Goal: Task Accomplishment & Management: Complete application form

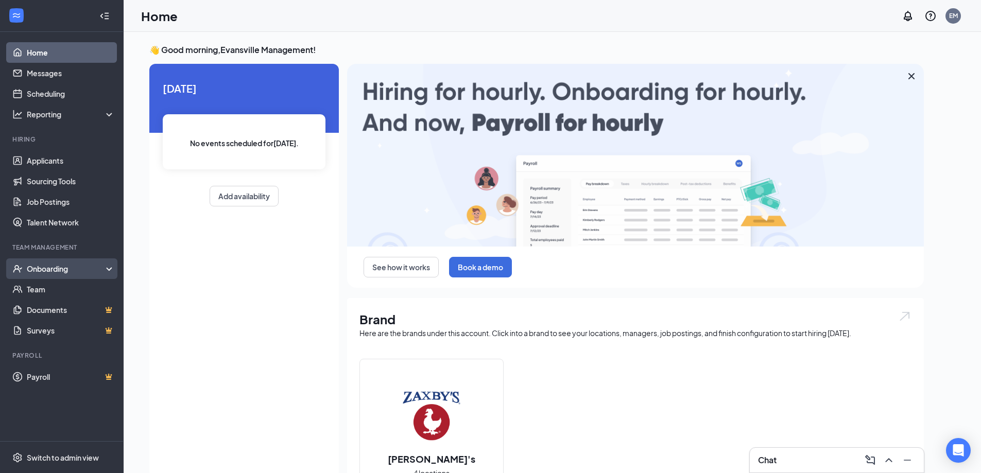
click at [67, 266] on div "Onboarding" at bounding box center [66, 269] width 79 height 10
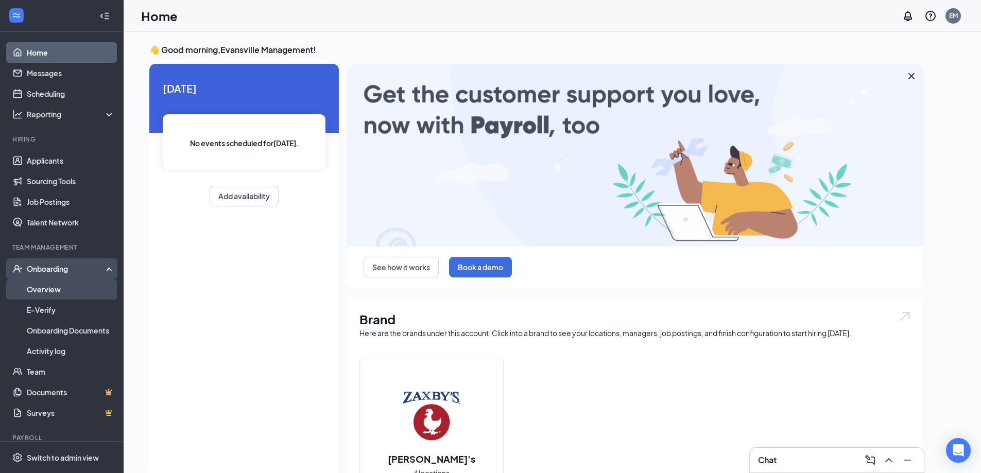
click at [58, 286] on link "Overview" at bounding box center [71, 289] width 88 height 21
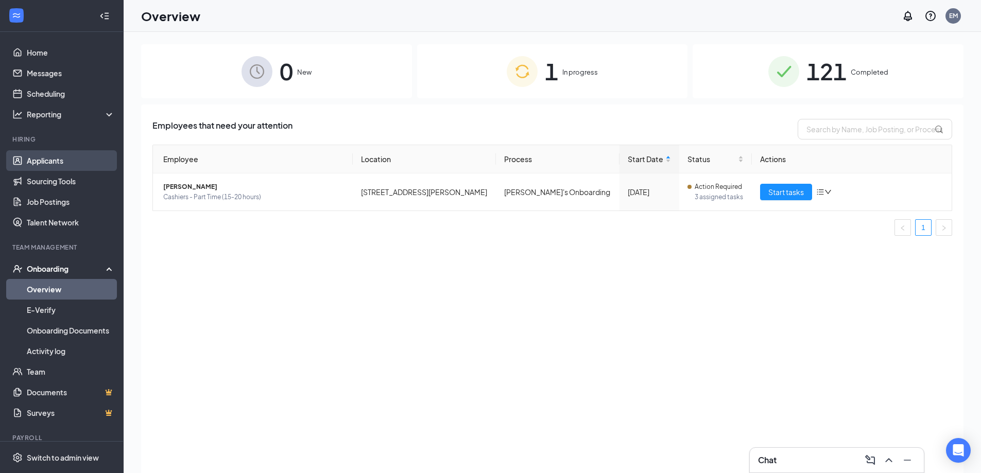
click at [57, 161] on link "Applicants" at bounding box center [71, 160] width 88 height 21
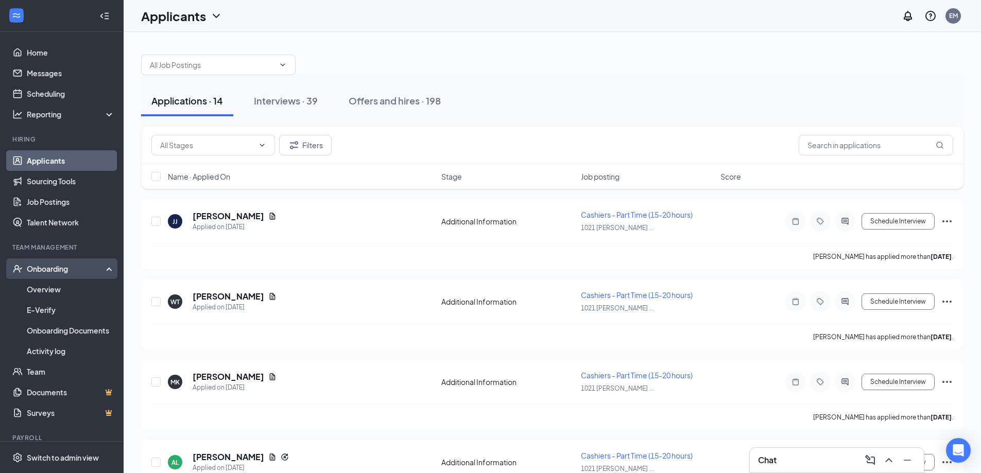
click at [60, 275] on div "Onboarding" at bounding box center [62, 269] width 124 height 21
click at [49, 286] on link "Overview" at bounding box center [71, 289] width 88 height 21
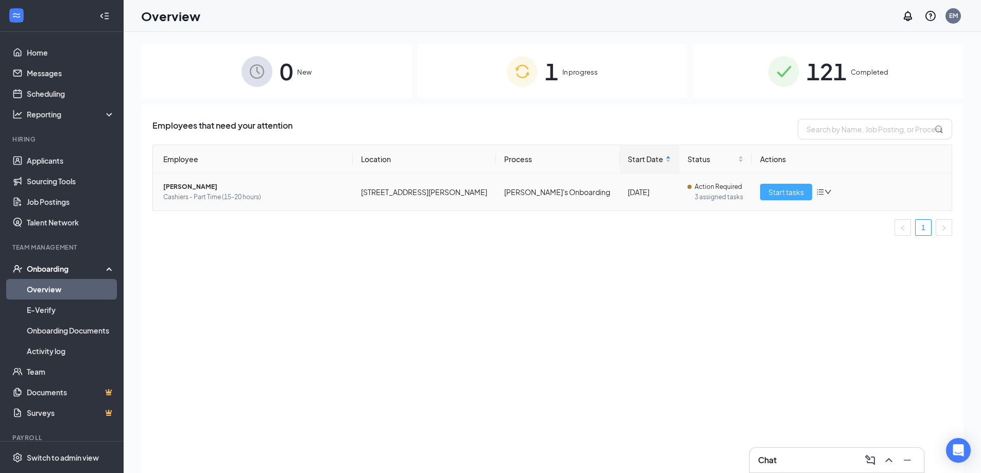
click at [775, 191] on span "Start tasks" at bounding box center [786, 191] width 36 height 11
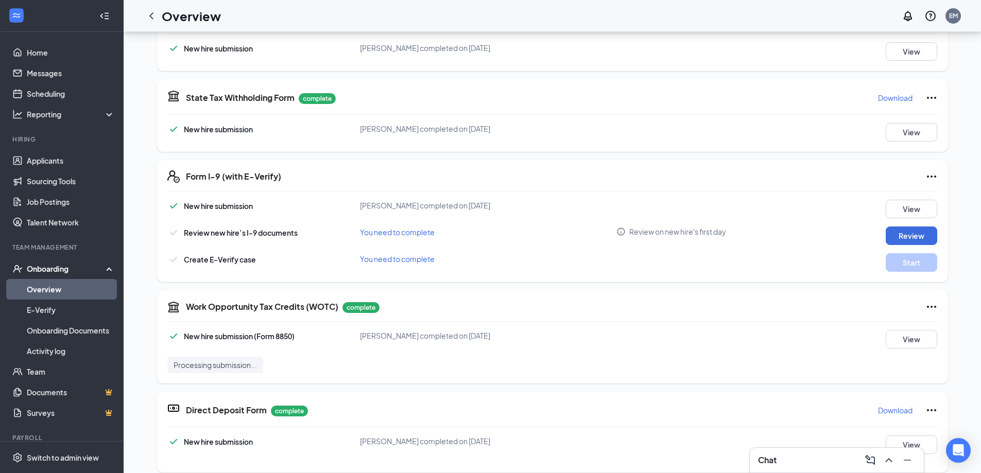
scroll to position [273, 0]
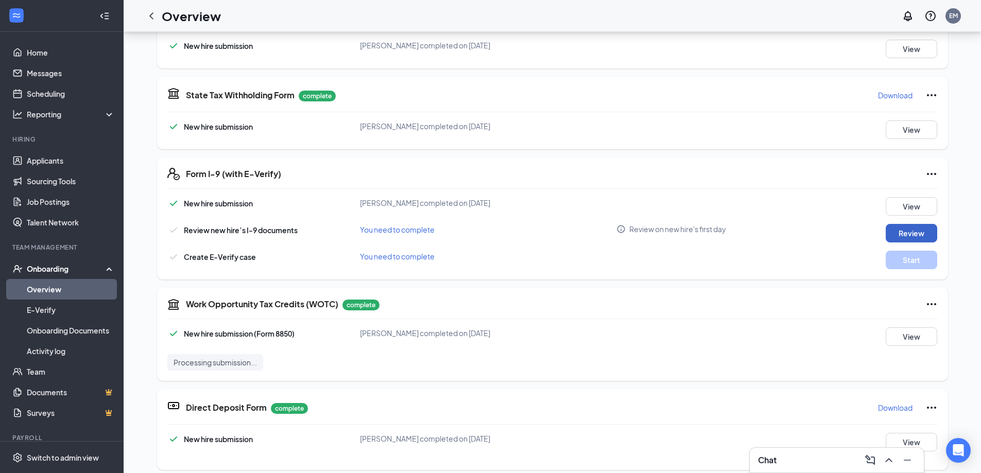
click at [923, 233] on button "Review" at bounding box center [912, 233] width 52 height 19
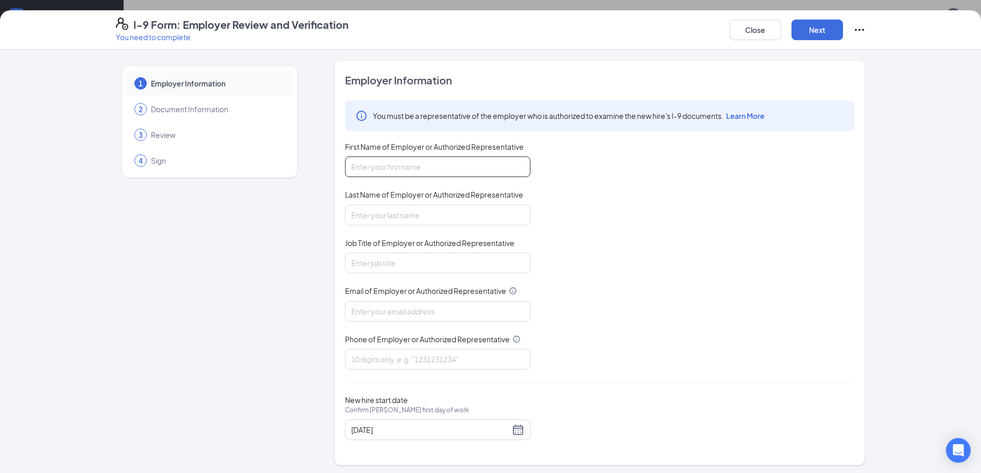
click at [441, 174] on input "First Name of Employer or Authorized Representative" at bounding box center [437, 167] width 185 height 21
type input "[PERSON_NAME]"
type input "[EMAIL_ADDRESS][DOMAIN_NAME]"
type input "8126025515"
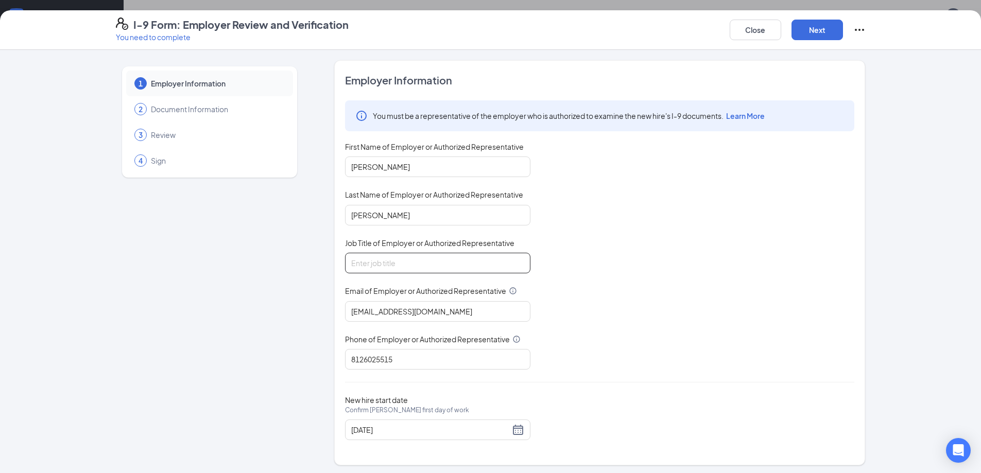
click at [420, 270] on input "Job Title of Employer or Authorized Representative" at bounding box center [437, 263] width 185 height 21
type input "GM"
click at [802, 33] on button "Next" at bounding box center [818, 30] width 52 height 21
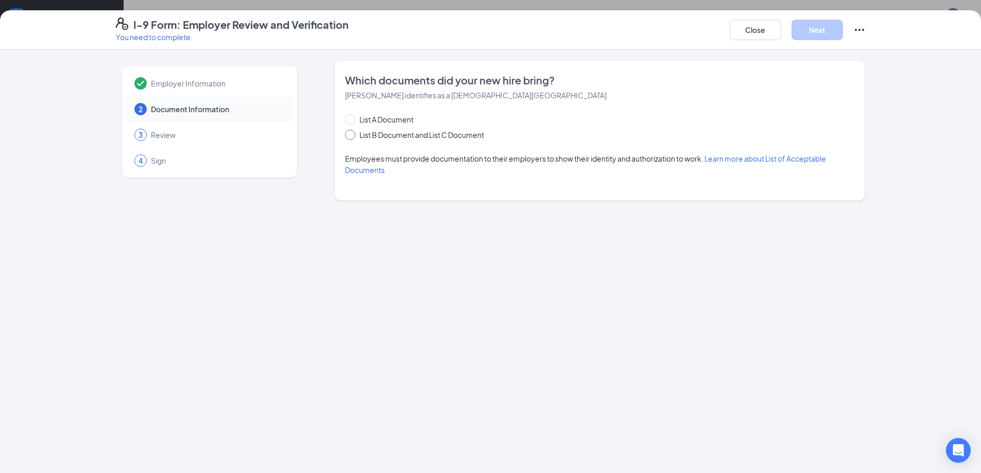
click at [354, 132] on span at bounding box center [350, 135] width 10 height 10
click at [352, 132] on input "List B Document and List C Document" at bounding box center [348, 133] width 7 height 7
radio input "true"
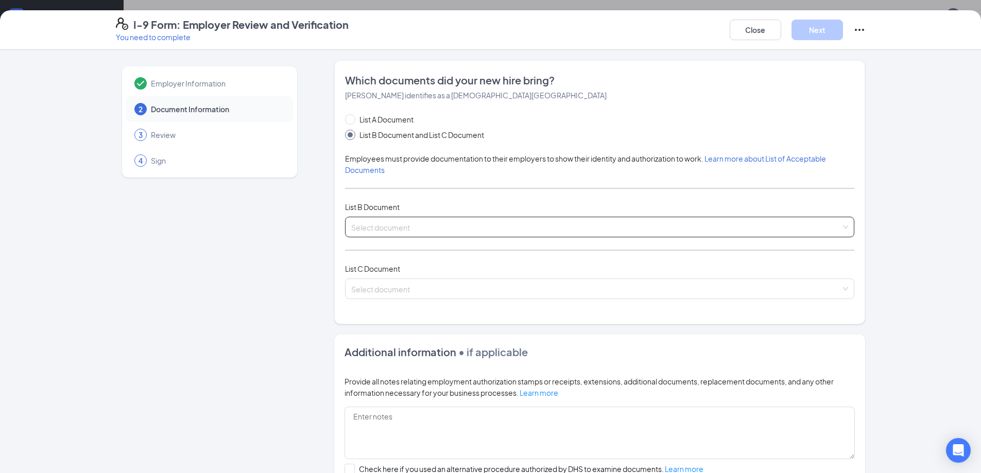
click at [848, 232] on div "Select document" at bounding box center [599, 227] width 509 height 21
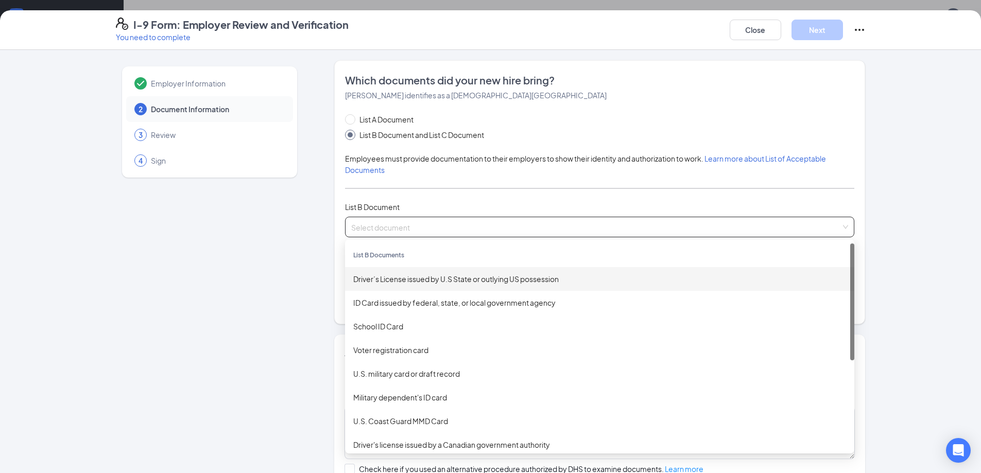
click at [556, 280] on div "Driver’s License issued by U.S State or outlying US possession" at bounding box center [599, 279] width 493 height 11
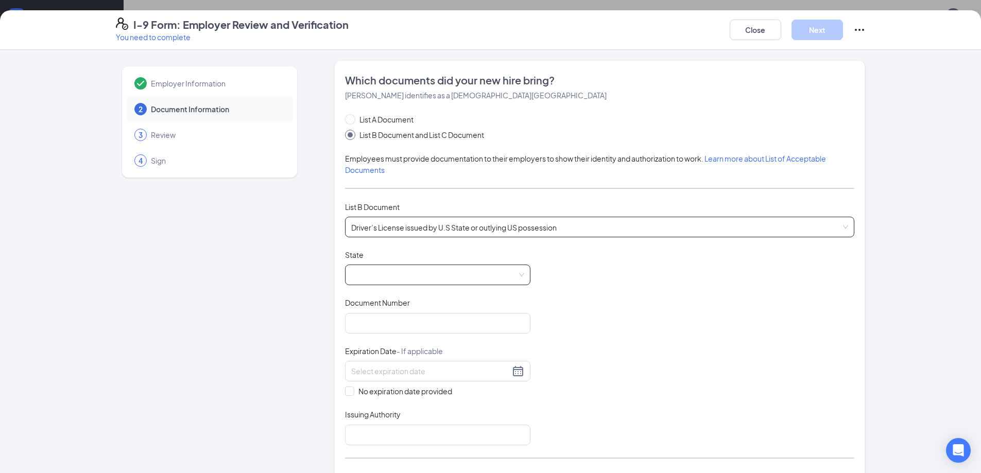
click at [413, 273] on span at bounding box center [437, 275] width 173 height 20
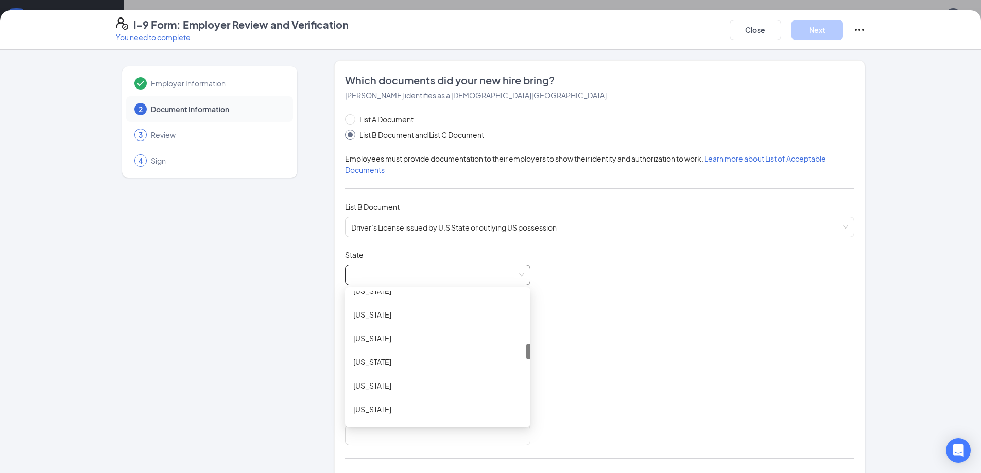
scroll to position [373, 0]
drag, startPoint x: 526, startPoint y: 300, endPoint x: 523, endPoint y: 345, distance: 44.4
click at [526, 345] on div at bounding box center [528, 343] width 4 height 15
click at [365, 307] on div "[US_STATE]" at bounding box center [437, 309] width 169 height 11
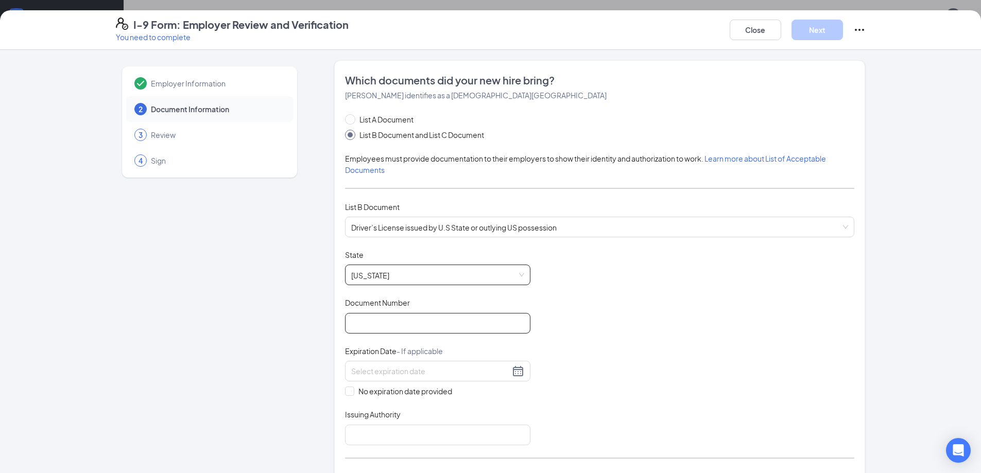
click at [383, 316] on input "Document Number" at bounding box center [437, 323] width 185 height 21
type input "9371477538"
click at [517, 372] on div at bounding box center [437, 371] width 173 height 12
click at [420, 390] on button "2025" at bounding box center [422, 394] width 18 height 21
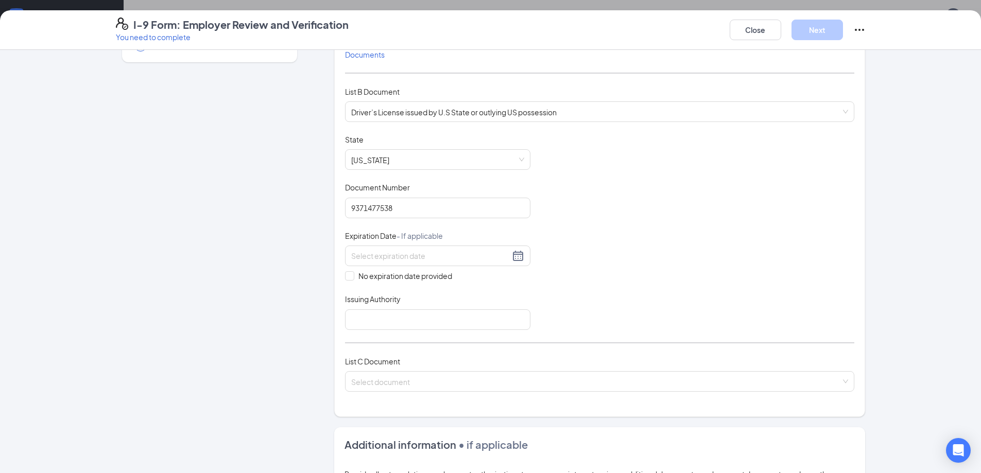
scroll to position [305, 0]
click at [514, 258] on div at bounding box center [437, 256] width 173 height 12
click at [456, 372] on div "2027" at bounding box center [458, 374] width 31 height 12
type input "[DATE]"
click at [404, 280] on button "Sep" at bounding box center [403, 278] width 14 height 21
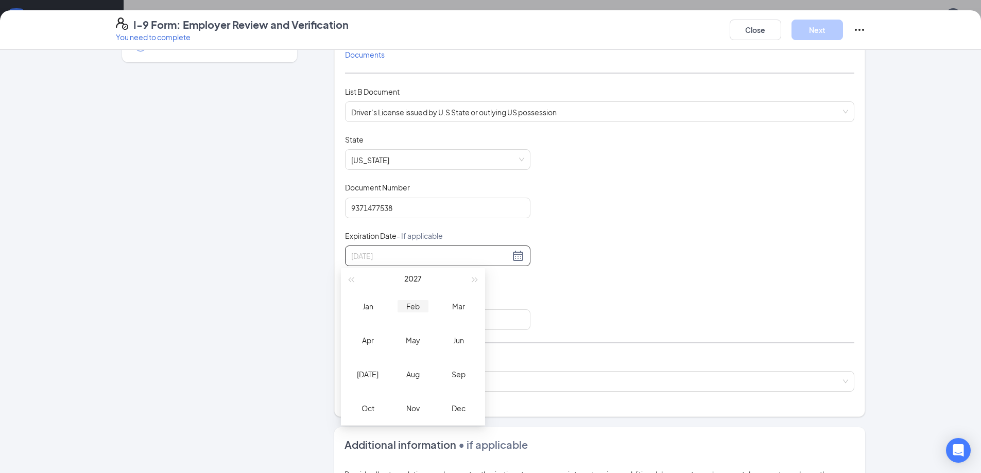
type input "[DATE]"
click at [410, 303] on div "Feb" at bounding box center [413, 306] width 31 height 12
type input "[DATE]"
click at [435, 345] on div "18" at bounding box center [430, 347] width 12 height 12
click at [397, 323] on input "Issuing Authority" at bounding box center [437, 320] width 185 height 21
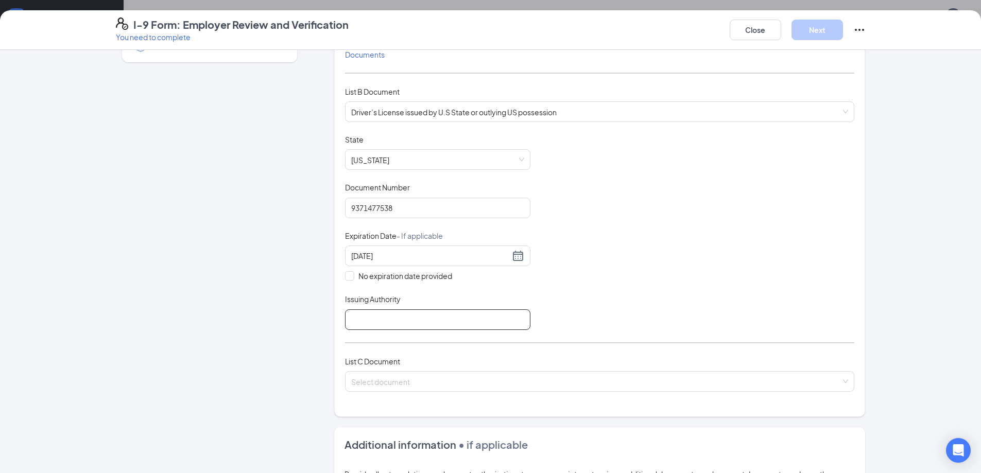
type input "IN"
click at [420, 376] on input "search" at bounding box center [596, 379] width 490 height 15
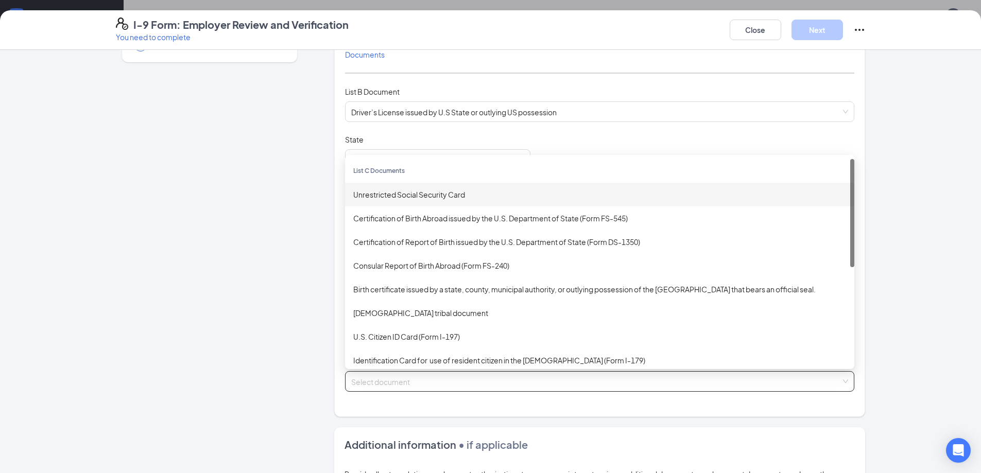
click at [411, 201] on div "Unrestricted Social Security Card" at bounding box center [599, 195] width 509 height 24
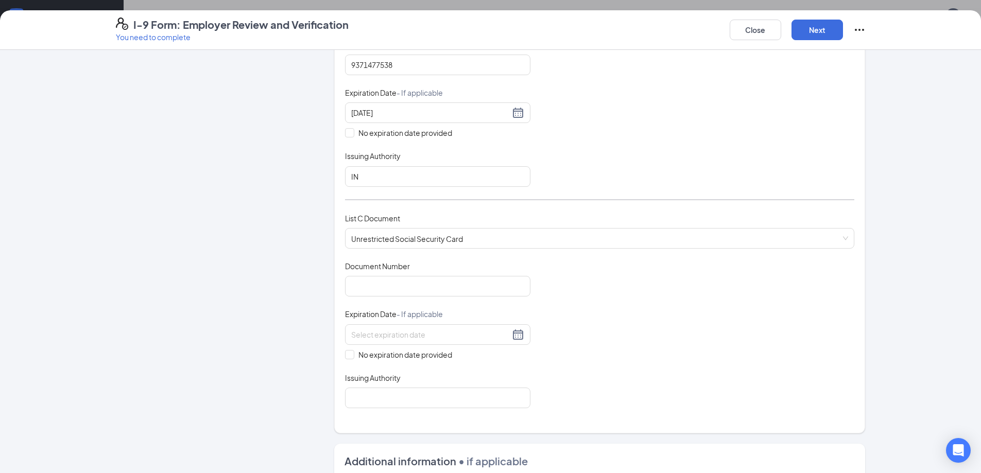
scroll to position [270, 0]
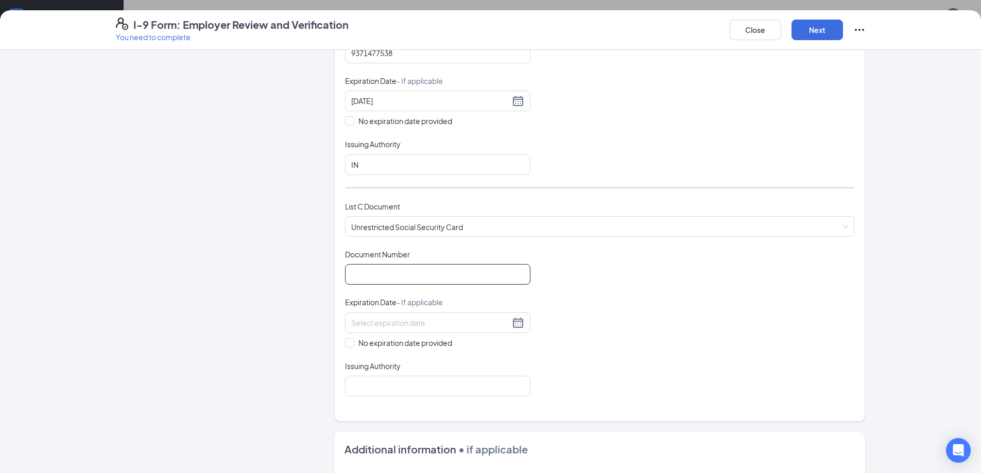
click at [475, 278] on input "Document Number" at bounding box center [437, 274] width 185 height 21
type input "498253829"
click at [354, 343] on span "No expiration date provided" at bounding box center [405, 342] width 102 height 11
click at [351, 343] on input "No expiration date provided" at bounding box center [348, 341] width 7 height 7
checkbox input "true"
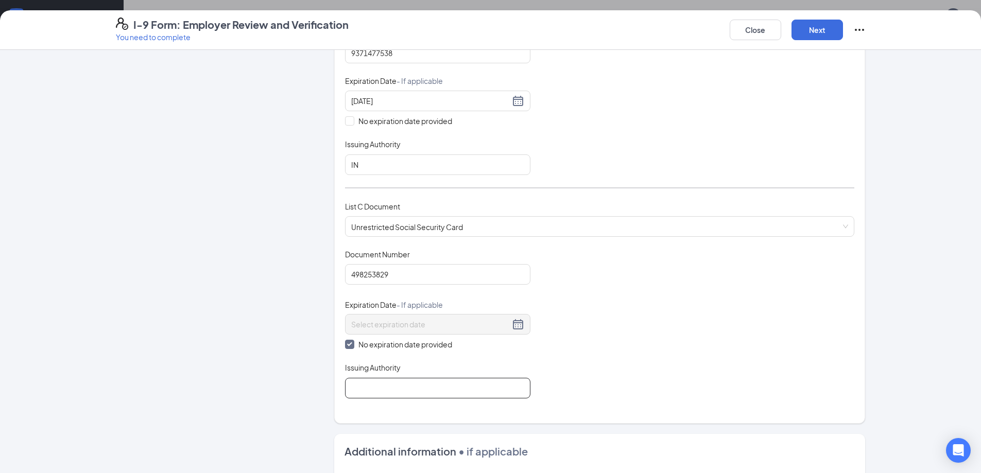
click at [363, 386] on input "Issuing Authority" at bounding box center [437, 388] width 185 height 21
type input "Social Security Admin"
click at [809, 39] on button "Next" at bounding box center [818, 30] width 52 height 21
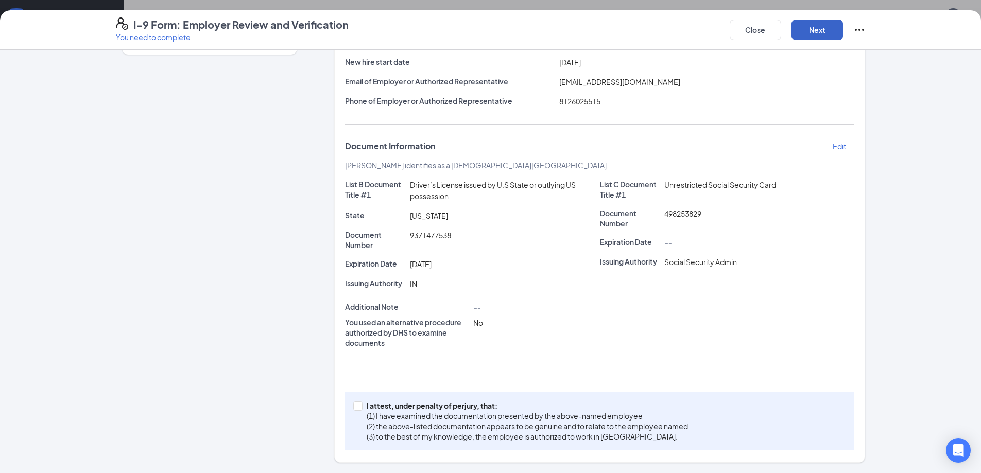
scroll to position [123, 0]
click at [353, 411] on label "I attest, under penalty of [PERSON_NAME], that: (1) I have examined the documen…" at bounding box center [522, 421] width 339 height 41
click at [353, 409] on input "I attest, under penalty of [PERSON_NAME], that: (1) I have examined the documen…" at bounding box center [356, 405] width 7 height 7
checkbox input "true"
click at [809, 23] on button "Next" at bounding box center [818, 30] width 52 height 21
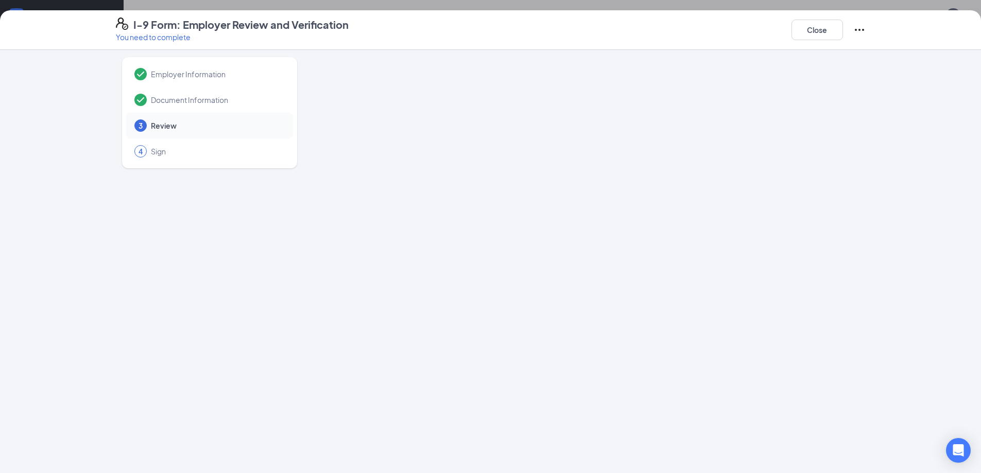
scroll to position [0, 0]
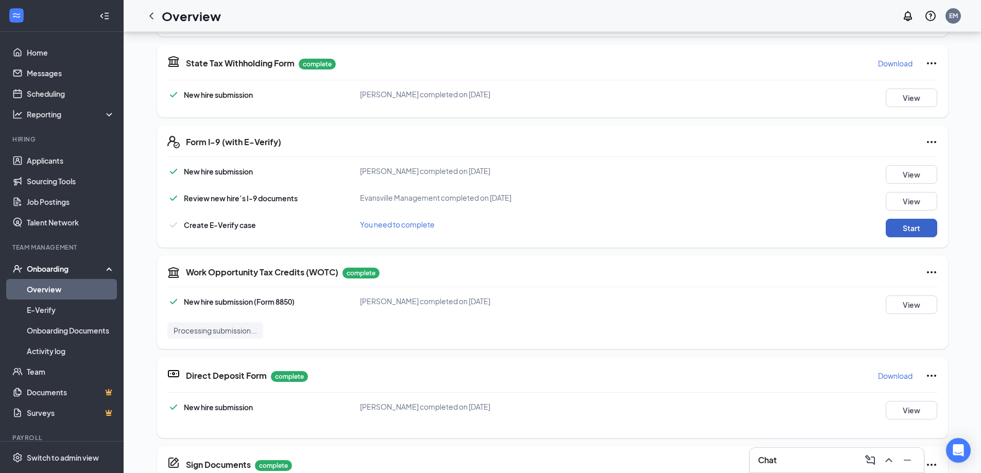
click at [923, 227] on button "Start" at bounding box center [912, 228] width 52 height 19
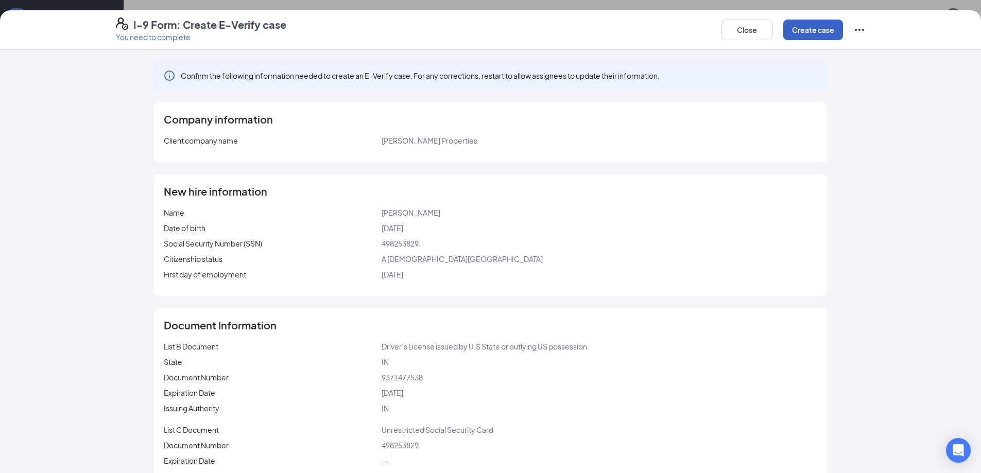
click at [815, 30] on button "Create case" at bounding box center [813, 30] width 60 height 21
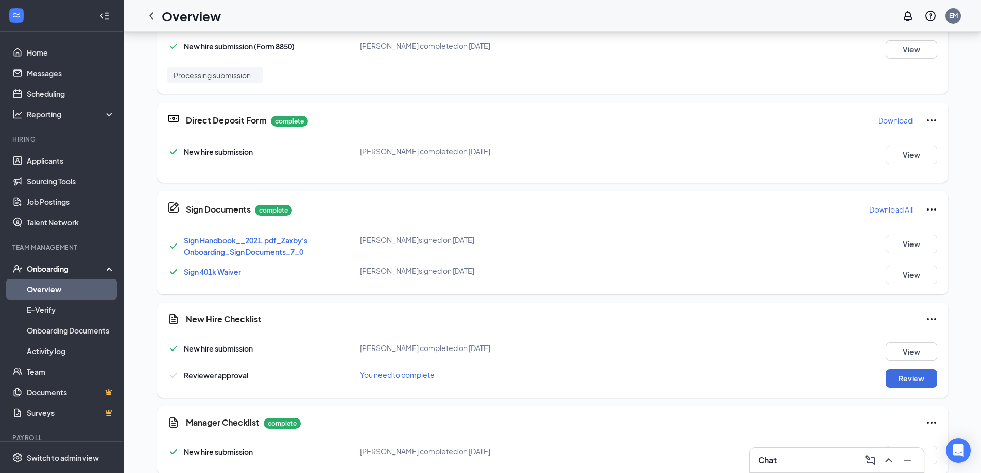
scroll to position [635, 0]
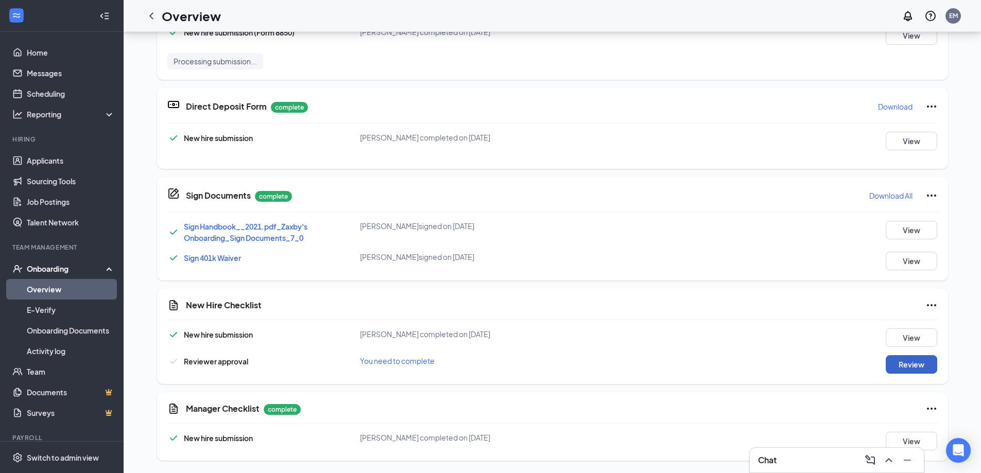
click at [889, 369] on button "Review" at bounding box center [912, 364] width 52 height 19
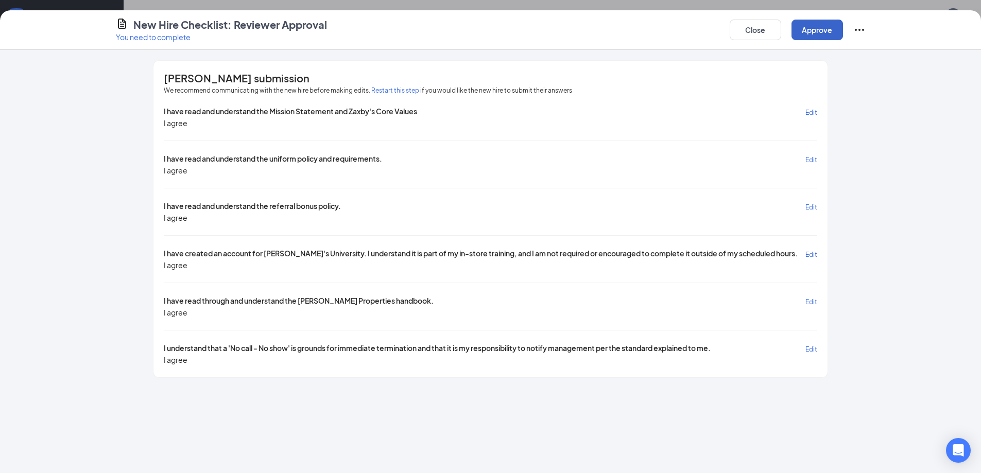
click at [809, 32] on button "Approve" at bounding box center [818, 30] width 52 height 21
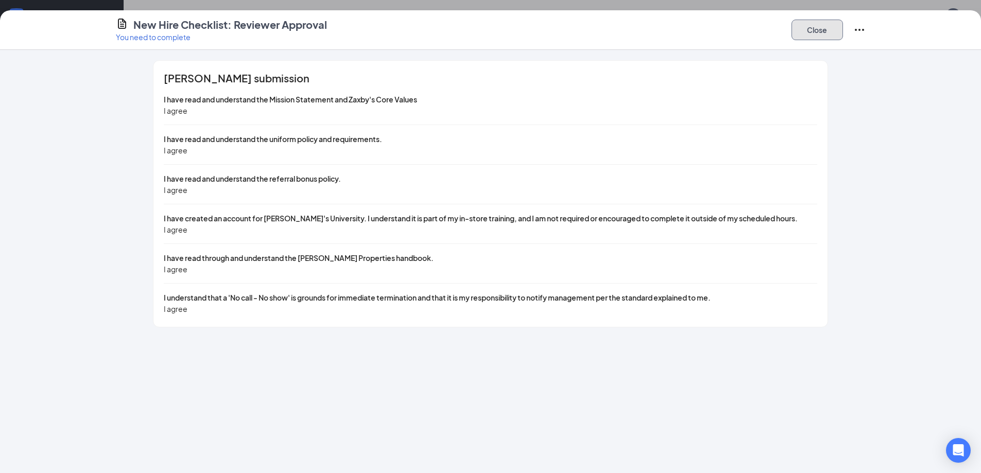
click at [809, 32] on button "Close" at bounding box center [818, 30] width 52 height 21
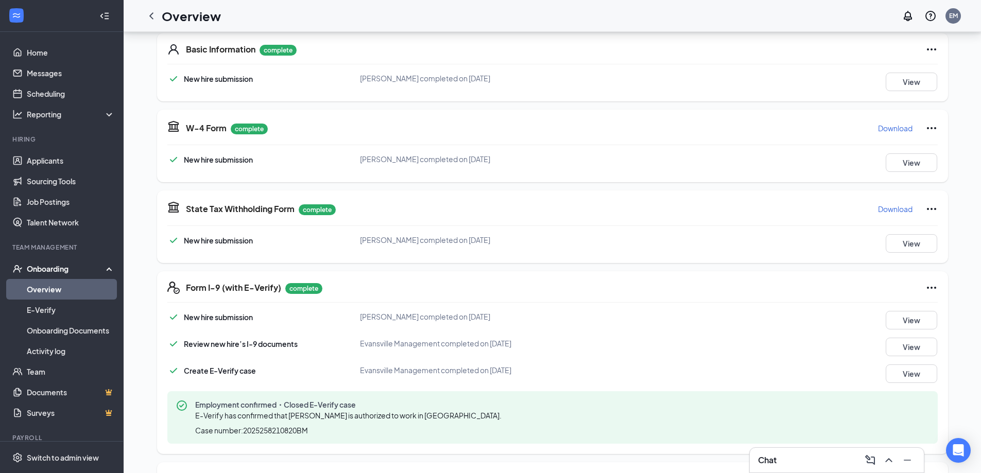
scroll to position [0, 0]
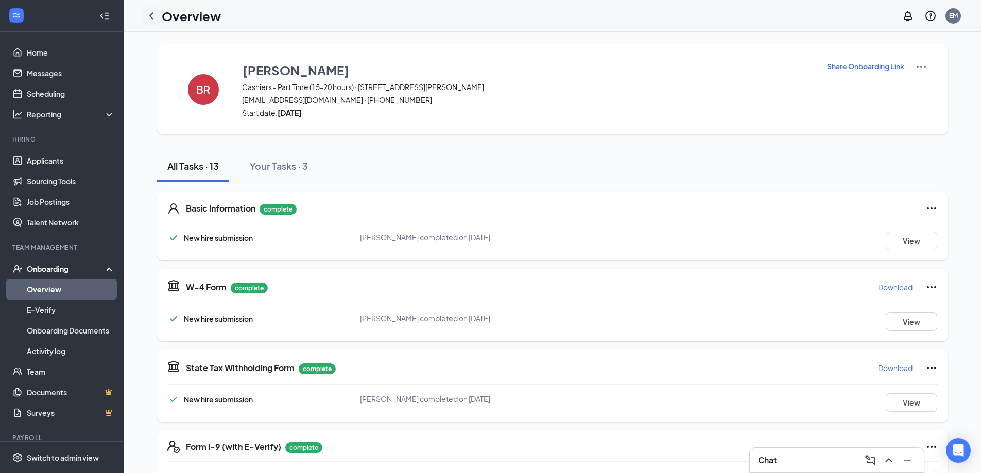
click at [147, 17] on icon "ChevronLeft" at bounding box center [151, 16] width 12 height 12
